Goal: Transaction & Acquisition: Purchase product/service

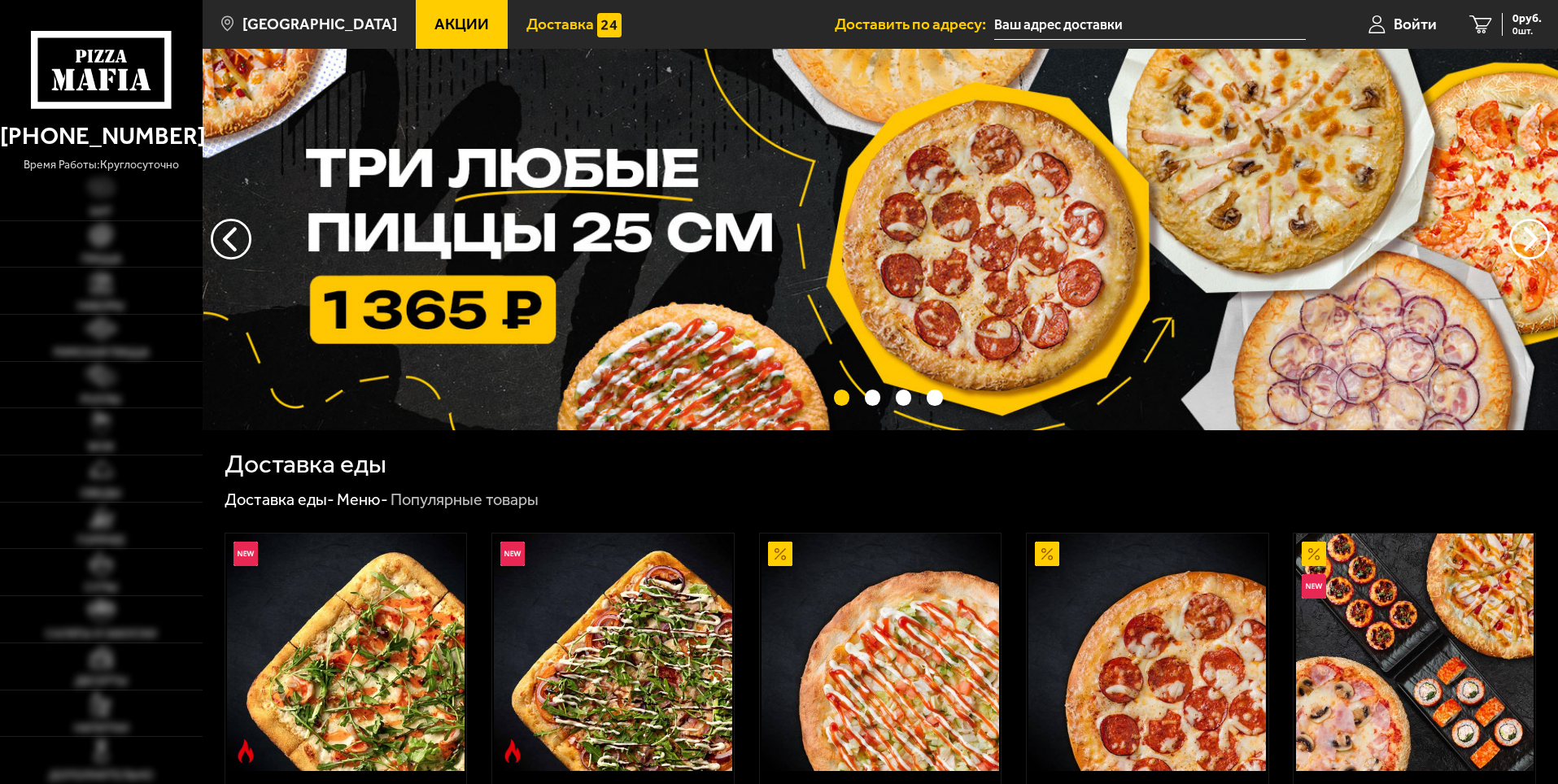
click at [534, 21] on span "Доставка" at bounding box center [560, 23] width 68 height 15
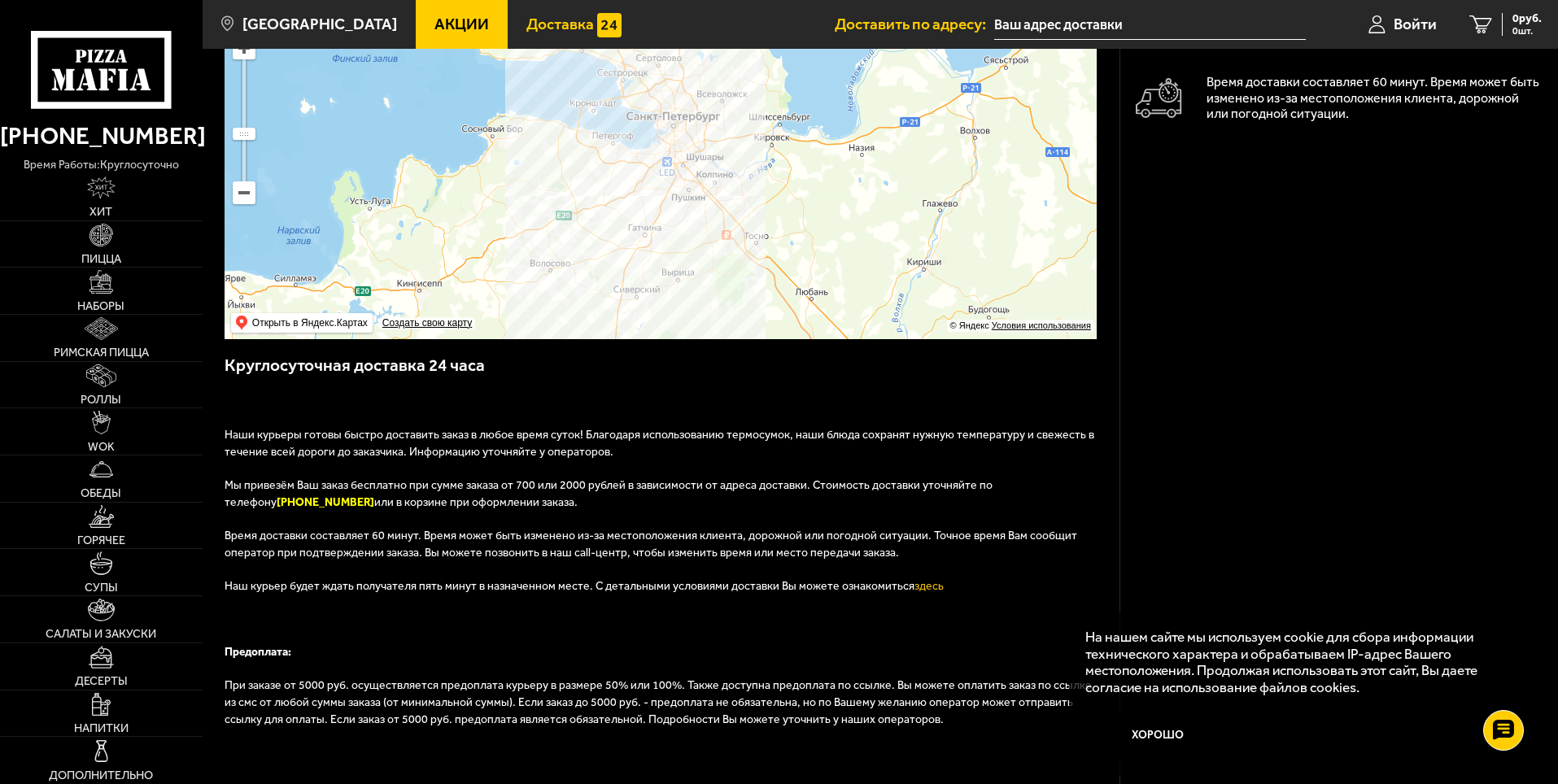
scroll to position [82, 0]
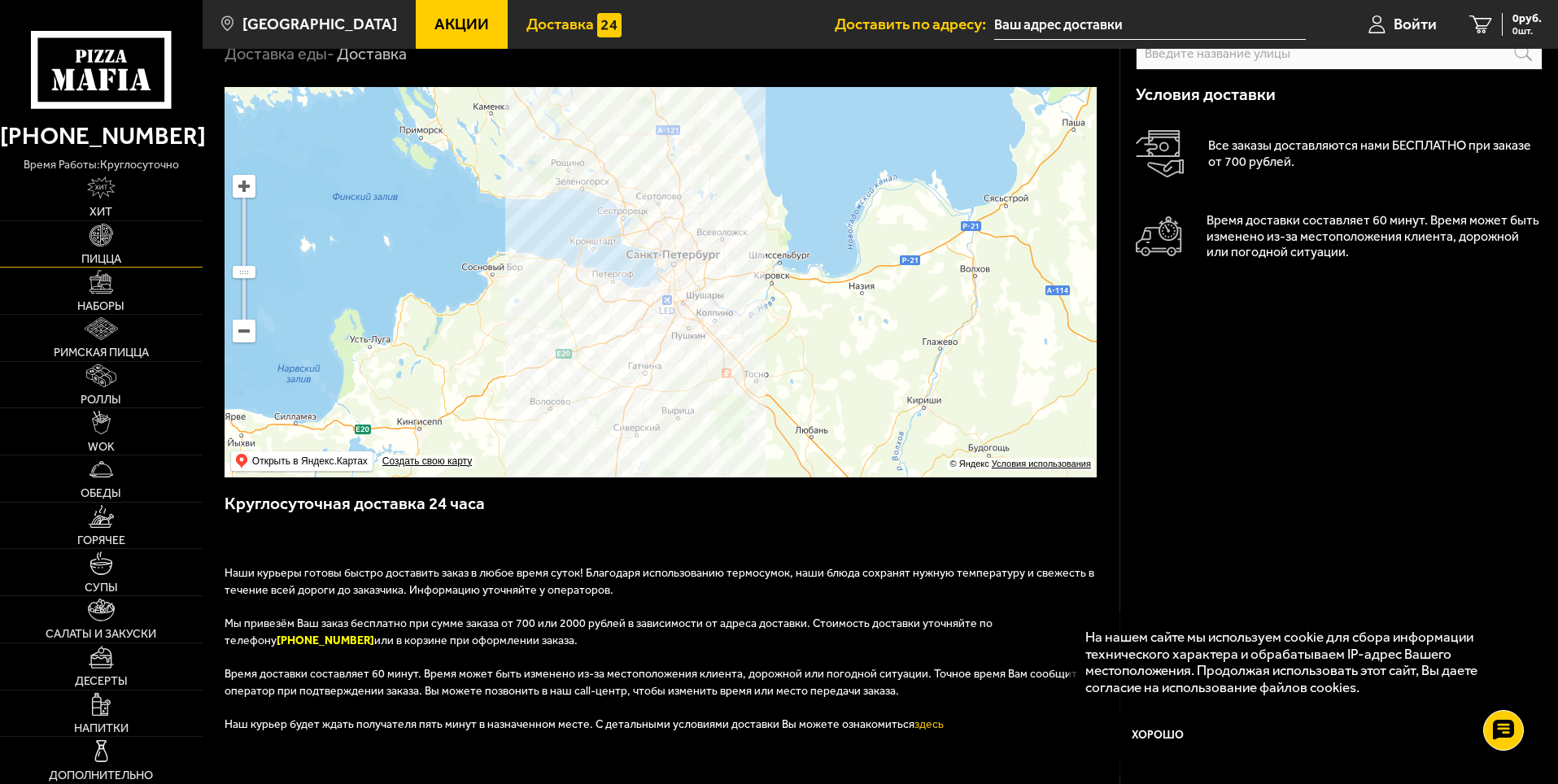
click at [111, 248] on link "Пицца" at bounding box center [101, 244] width 203 height 46
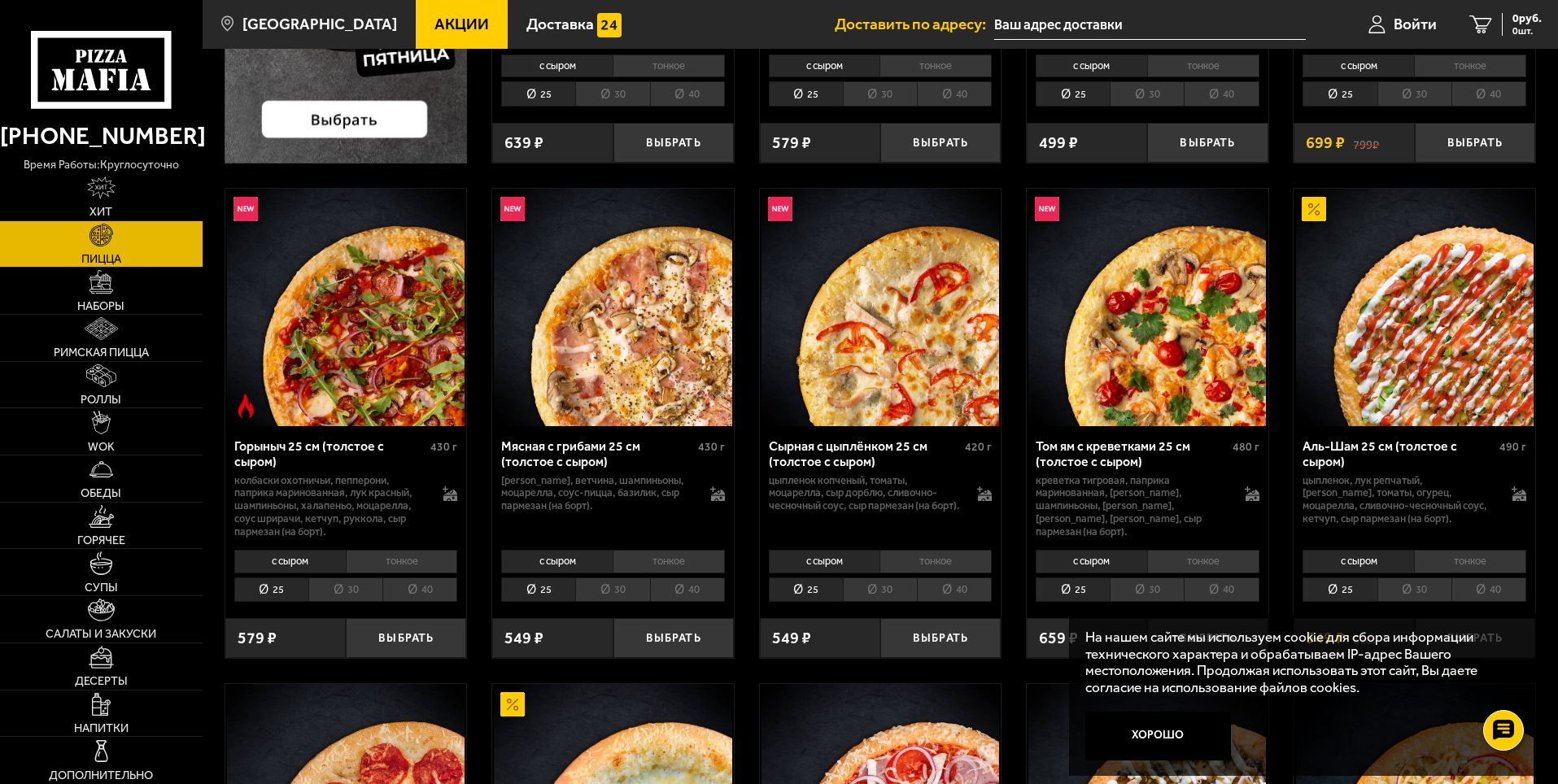
scroll to position [488, 0]
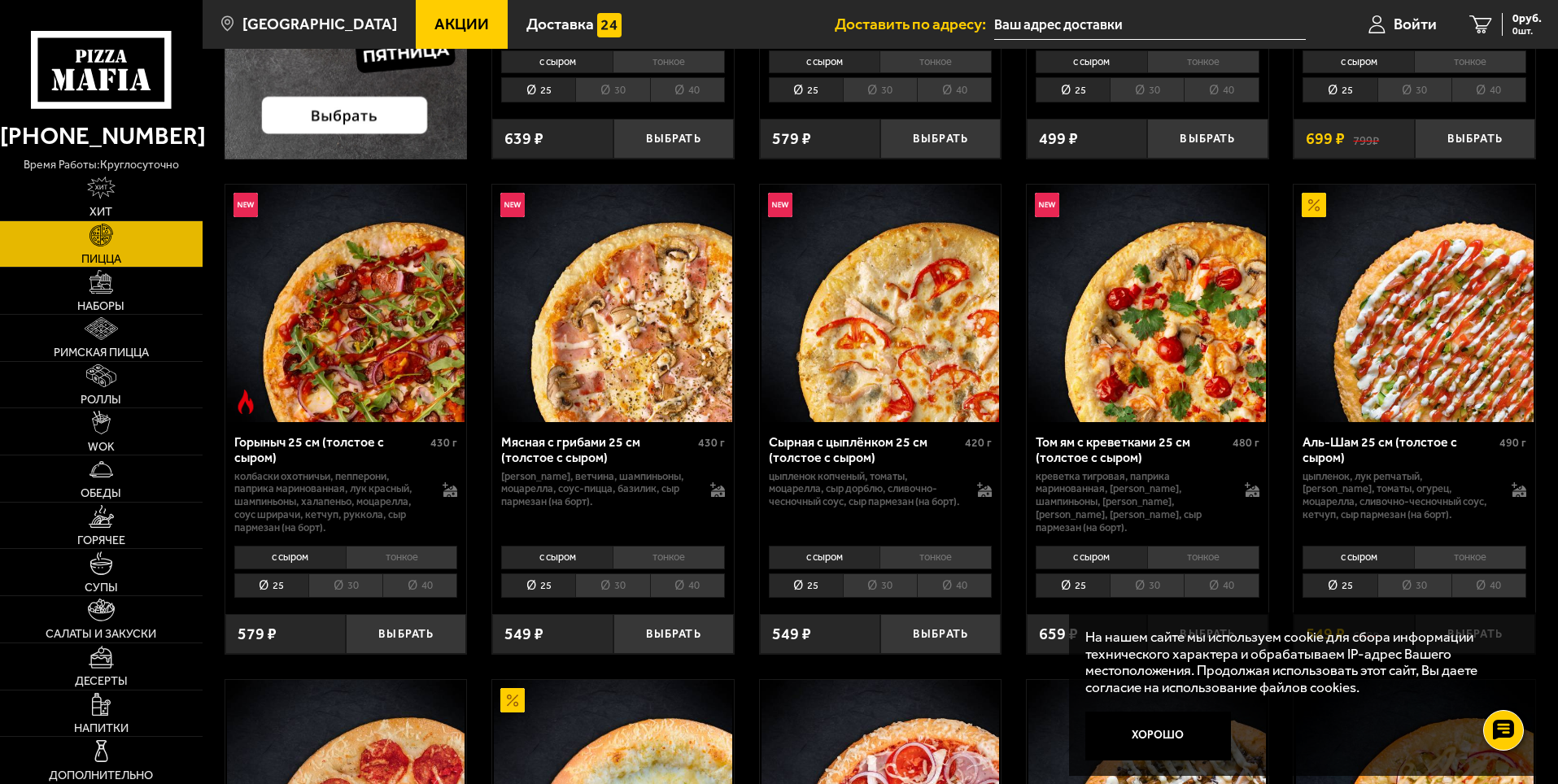
click at [619, 576] on li "30" at bounding box center [611, 586] width 74 height 25
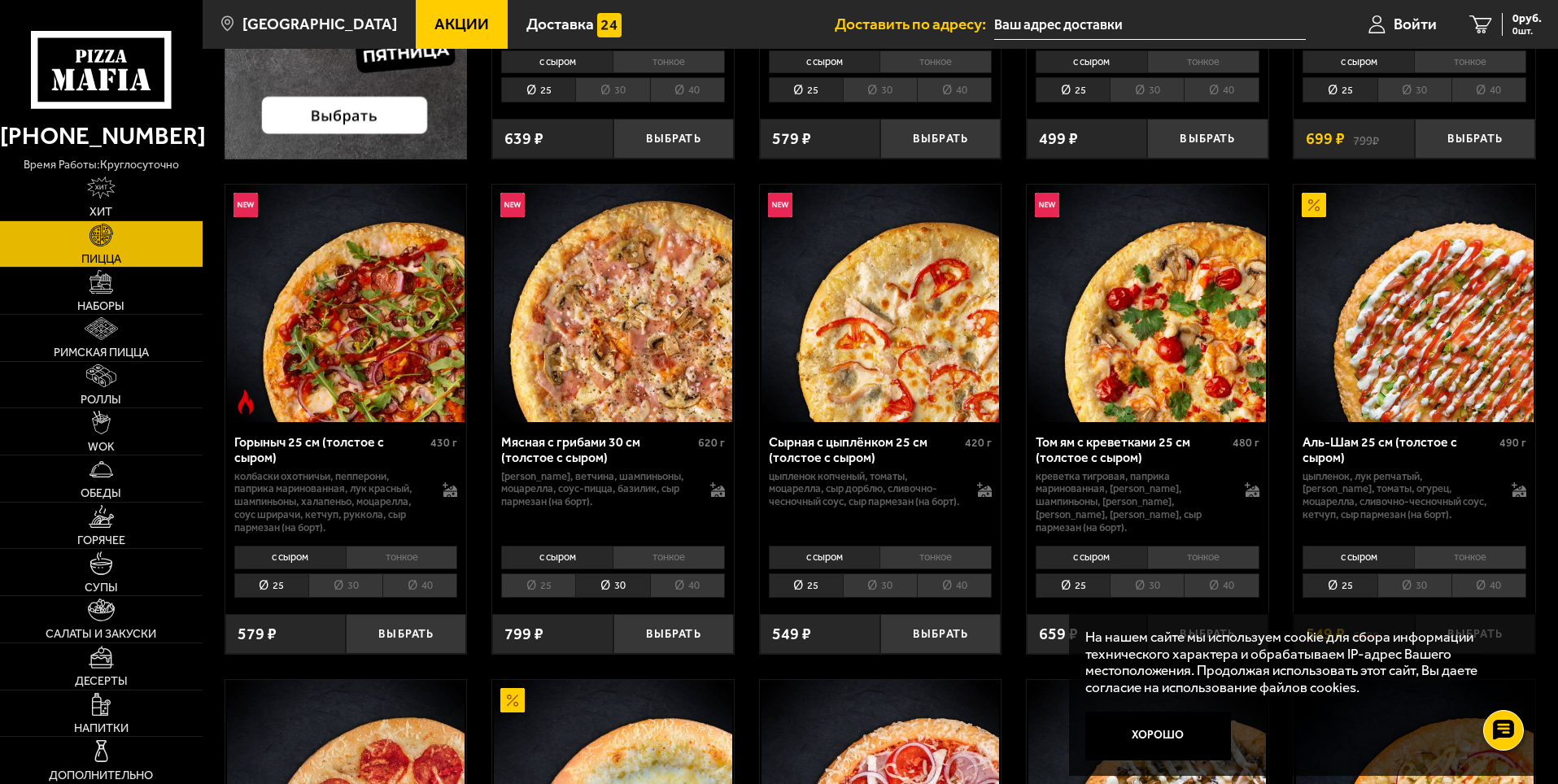
click at [652, 580] on li "40" at bounding box center [687, 586] width 75 height 25
